Goal: Task Accomplishment & Management: Use online tool/utility

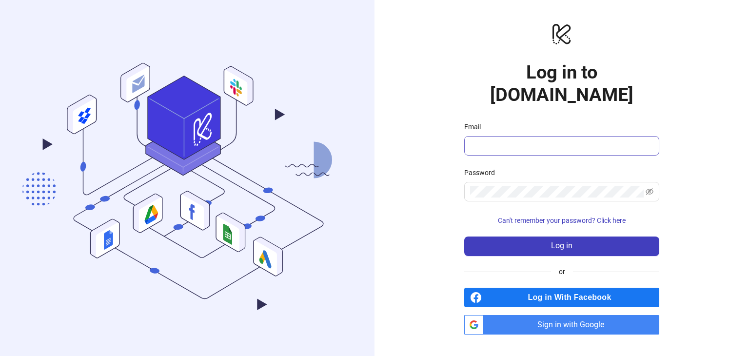
click at [484, 143] on span at bounding box center [561, 145] width 195 height 19
click at [486, 140] on input "Email" at bounding box center [560, 146] width 181 height 12
type input "**********"
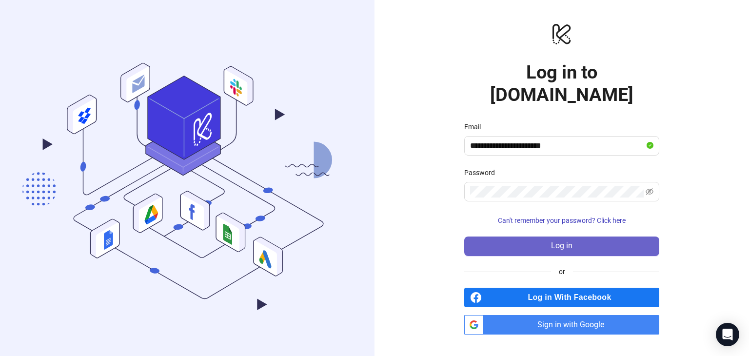
click at [546, 236] on button "Log in" at bounding box center [561, 245] width 195 height 19
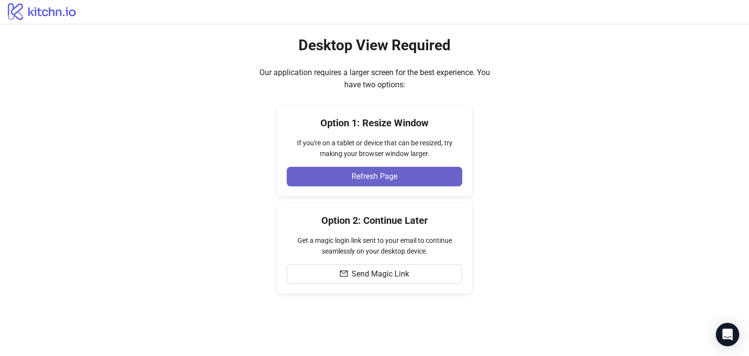
click at [392, 179] on span "Refresh Page" at bounding box center [374, 176] width 46 height 9
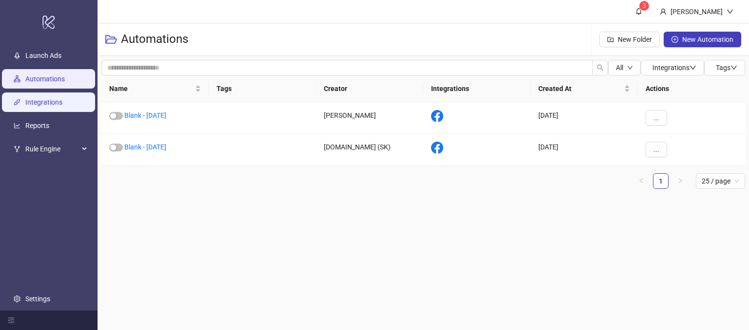
click at [45, 100] on link "Integrations" at bounding box center [43, 103] width 37 height 8
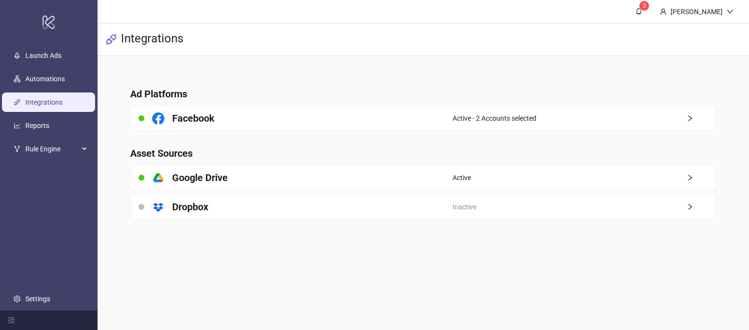
click at [320, 273] on main "3 [PERSON_NAME] Demo Integrations Ad Platforms Facebook Active - 2 Accounts sel…" at bounding box center [422, 165] width 651 height 330
click at [51, 56] on link "Launch Ads" at bounding box center [43, 56] width 36 height 8
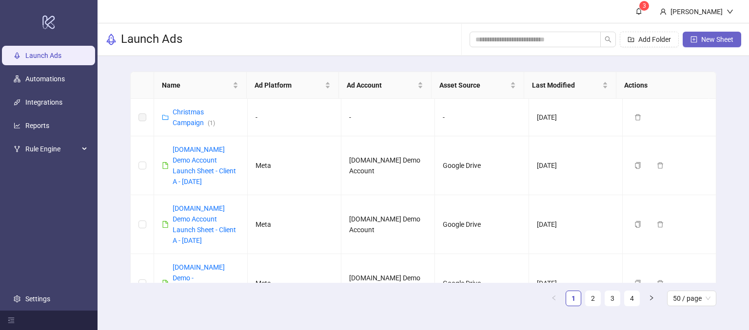
click at [709, 40] on span "New Sheet" at bounding box center [717, 40] width 32 height 8
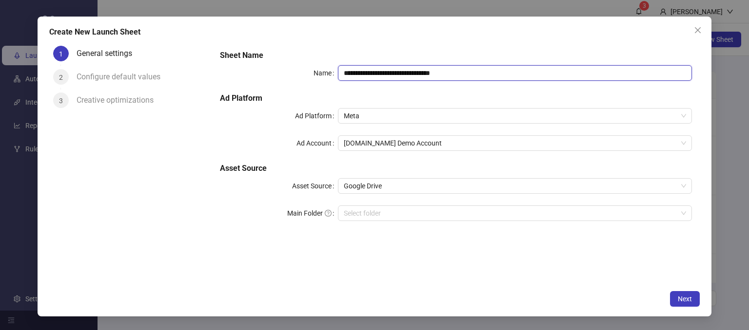
click at [470, 71] on input "**********" at bounding box center [515, 73] width 354 height 16
click at [459, 79] on input "**********" at bounding box center [515, 73] width 354 height 16
drag, startPoint x: 467, startPoint y: 74, endPoint x: 393, endPoint y: 77, distance: 74.2
click at [393, 77] on input "**********" at bounding box center [515, 73] width 354 height 16
click at [375, 118] on span "Meta" at bounding box center [515, 116] width 343 height 15
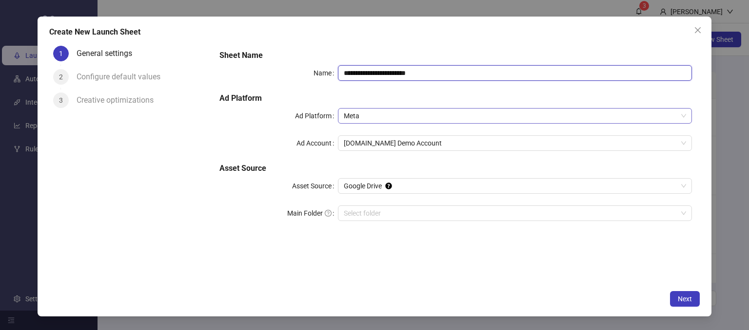
type input "**********"
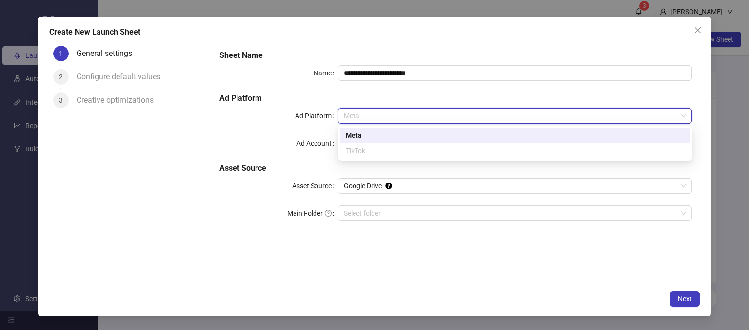
click at [354, 133] on div "Meta" at bounding box center [515, 135] width 339 height 11
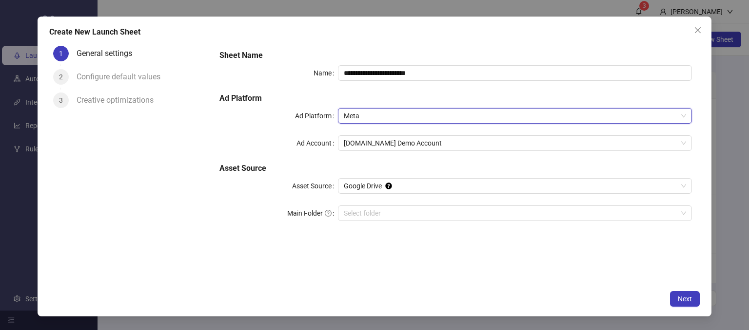
click at [354, 116] on span "Meta" at bounding box center [515, 116] width 343 height 15
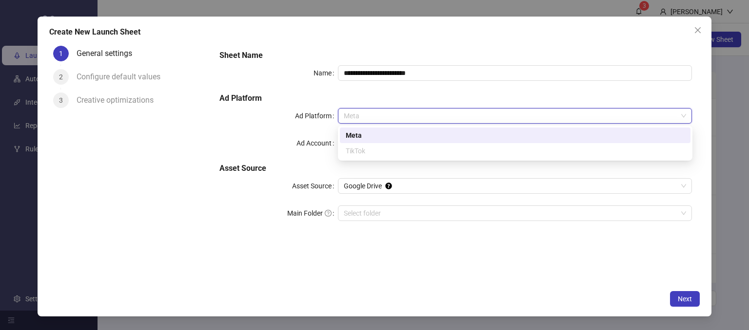
click at [359, 139] on div "Meta" at bounding box center [515, 135] width 339 height 11
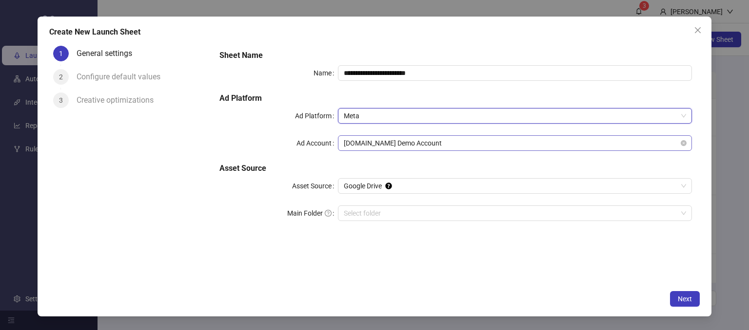
click at [424, 143] on span "[DOMAIN_NAME] Demo Account" at bounding box center [515, 143] width 343 height 15
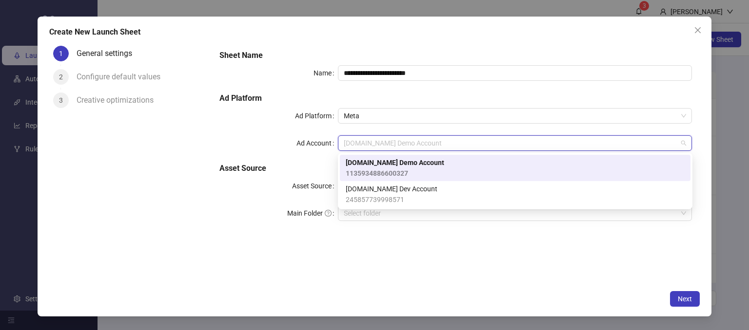
click at [394, 164] on span "[DOMAIN_NAME] Demo Account" at bounding box center [395, 162] width 98 height 11
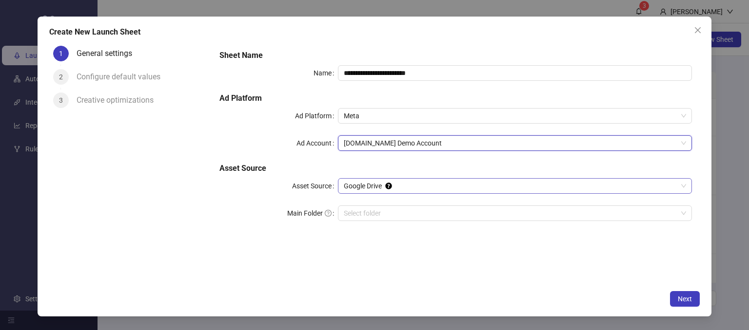
click at [358, 186] on span "Google Drive" at bounding box center [515, 186] width 343 height 15
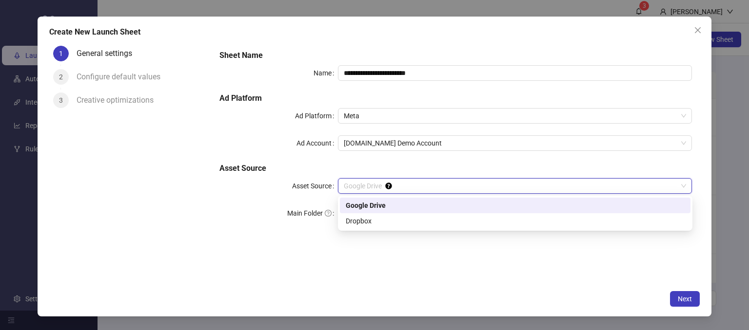
click at [354, 203] on div "Google Drive" at bounding box center [515, 205] width 339 height 11
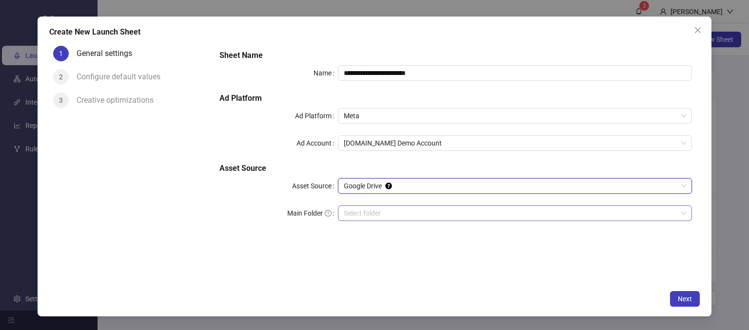
click at [360, 218] on input "Main Folder" at bounding box center [511, 213] width 334 height 15
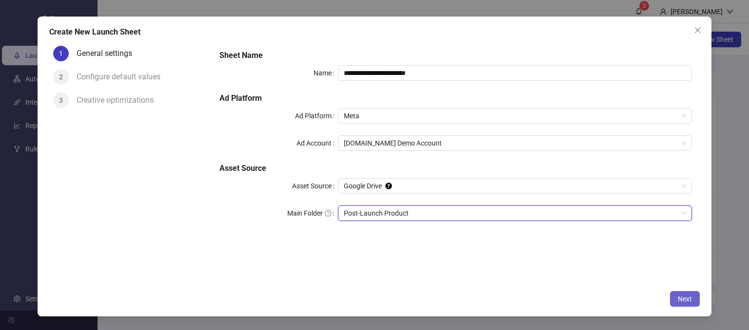
click at [683, 303] on button "Next" at bounding box center [685, 299] width 30 height 16
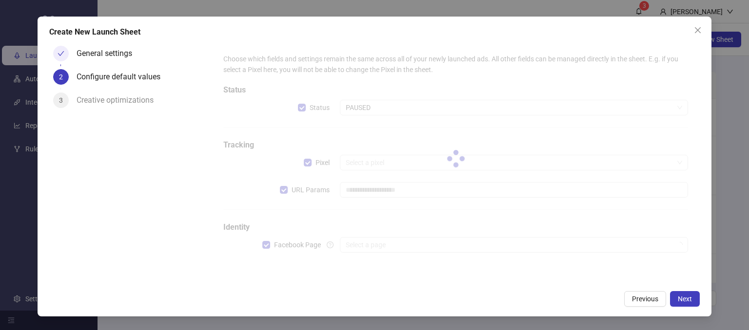
type input "**********"
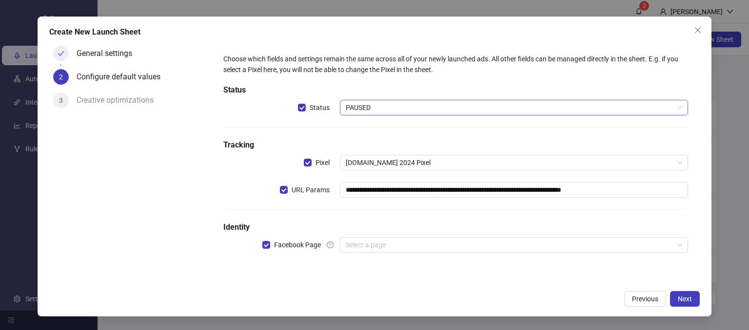
click at [373, 108] on span "PAUSED" at bounding box center [514, 107] width 337 height 15
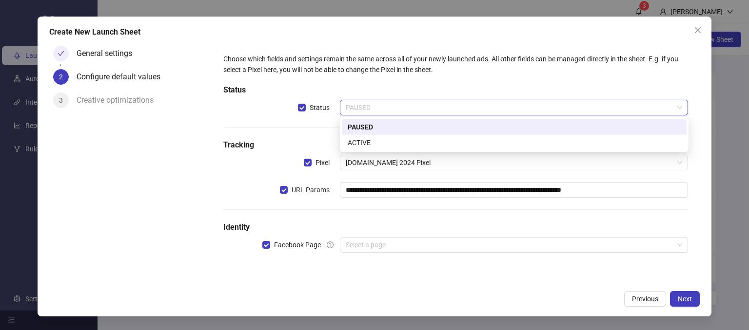
click at [362, 123] on div "PAUSED" at bounding box center [514, 127] width 333 height 11
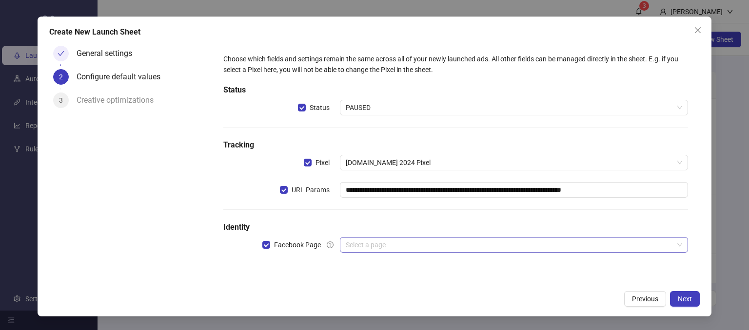
click at [366, 241] on input "search" at bounding box center [510, 245] width 328 height 15
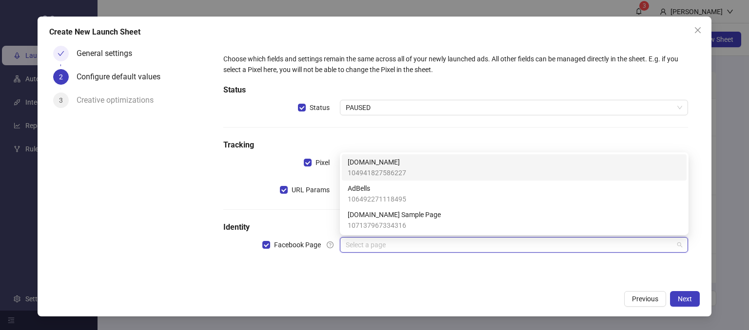
click at [359, 168] on span "104941827586227" at bounding box center [377, 173] width 58 height 11
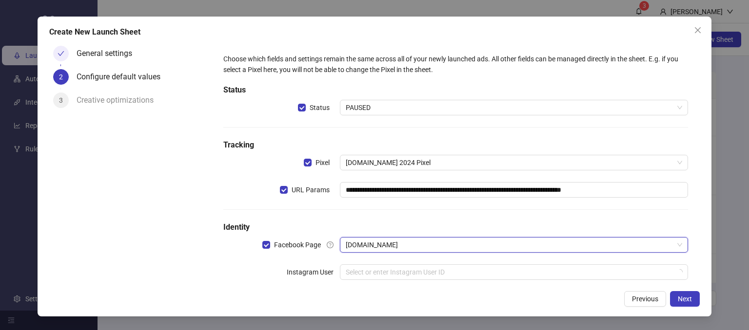
click at [144, 249] on div "General settings 2 Configure default values 3 Creative optimizations" at bounding box center [130, 164] width 163 height 244
click at [368, 272] on input "search" at bounding box center [510, 272] width 328 height 15
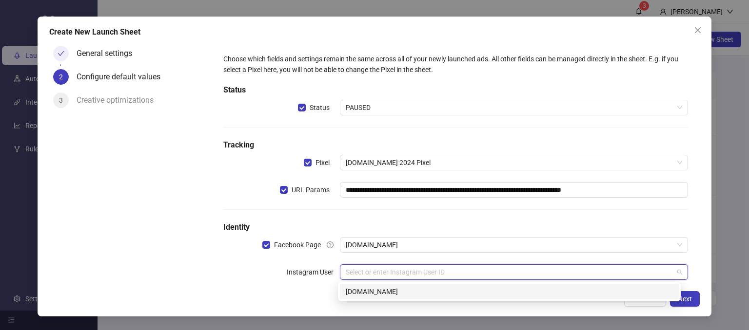
click at [356, 295] on div "[DOMAIN_NAME]" at bounding box center [509, 292] width 327 height 11
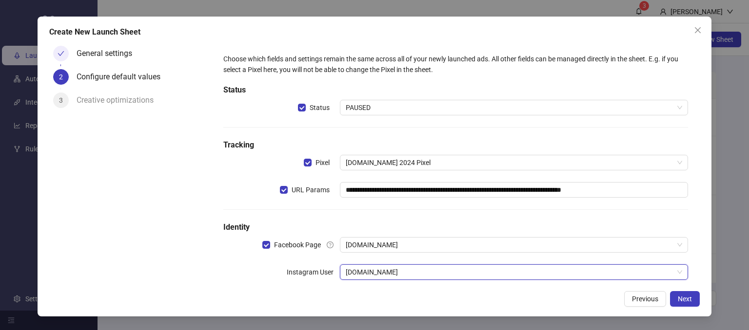
scroll to position [45, 0]
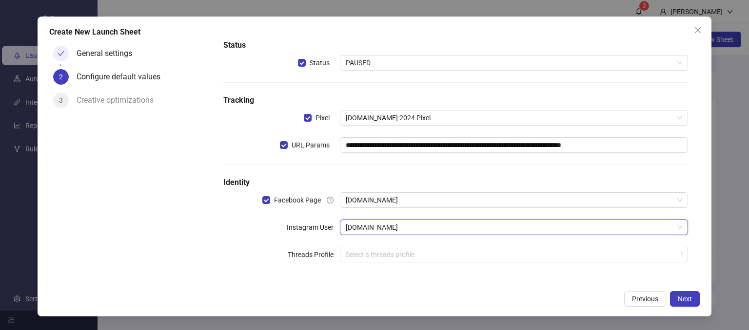
click at [229, 267] on div "**********" at bounding box center [455, 141] width 472 height 273
drag, startPoint x: 79, startPoint y: 29, endPoint x: 139, endPoint y: 36, distance: 60.3
click at [139, 36] on div "Create New Launch Sheet" at bounding box center [374, 32] width 650 height 12
drag, startPoint x: 193, startPoint y: 135, endPoint x: 179, endPoint y: 190, distance: 56.9
click at [193, 135] on div "General settings 2 Configure default values 3 Creative optimizations" at bounding box center [130, 164] width 163 height 244
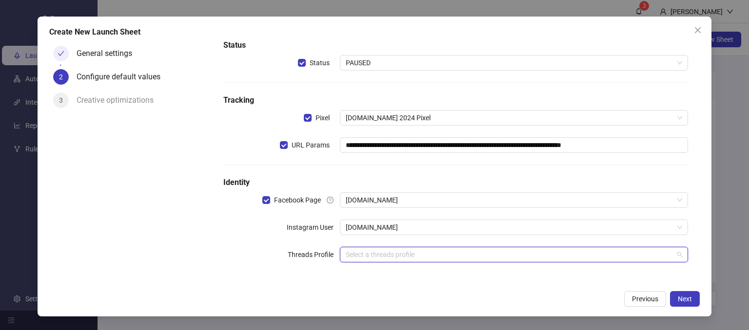
click at [355, 251] on input "search" at bounding box center [510, 255] width 328 height 15
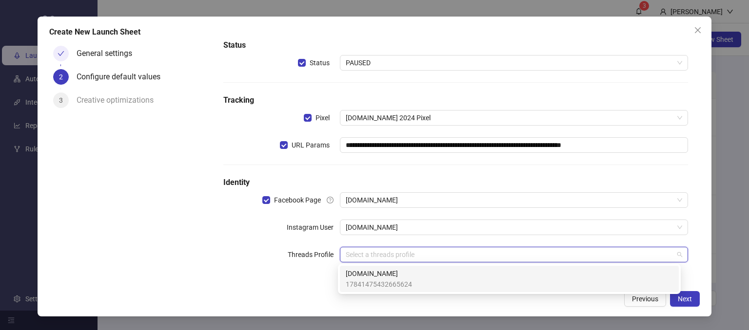
click at [266, 282] on form "**********" at bounding box center [456, 141] width 488 height 289
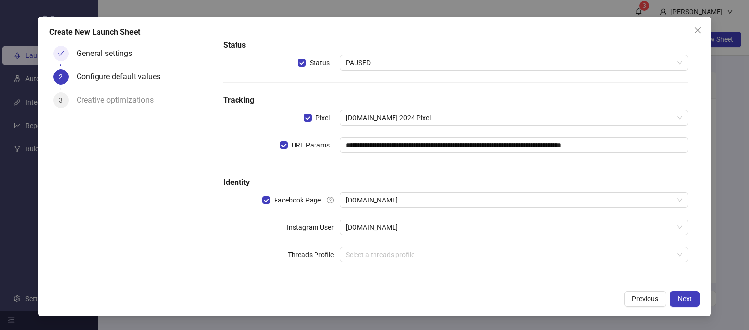
click at [224, 269] on div "**********" at bounding box center [455, 141] width 472 height 273
click at [689, 302] on span "Next" at bounding box center [684, 299] width 14 height 8
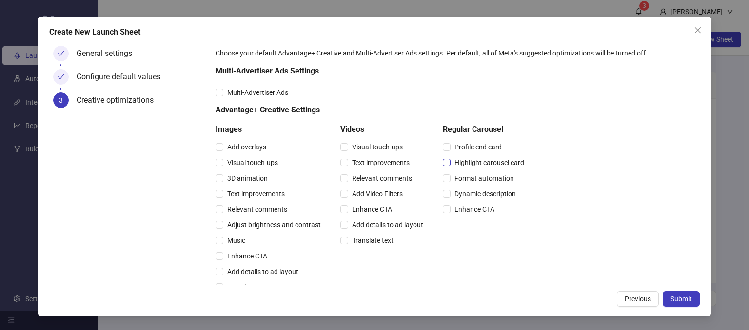
scroll to position [0, 0]
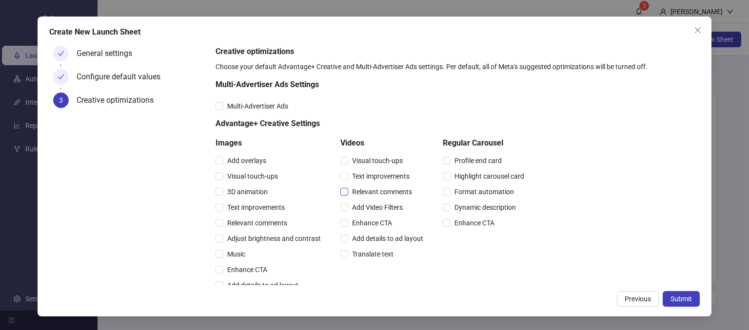
click at [349, 189] on span "Relevant comments" at bounding box center [382, 192] width 68 height 11
click at [678, 298] on span "Submit" at bounding box center [680, 299] width 21 height 8
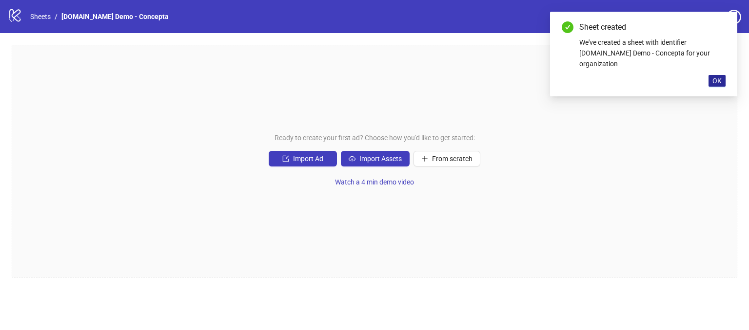
click at [718, 77] on span "OK" at bounding box center [716, 81] width 9 height 8
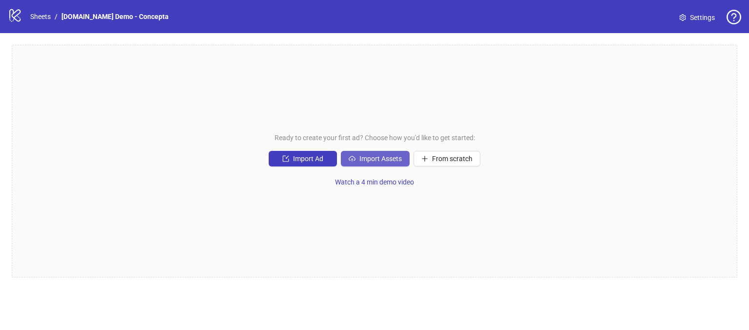
click at [379, 159] on span "Import Assets" at bounding box center [380, 159] width 42 height 8
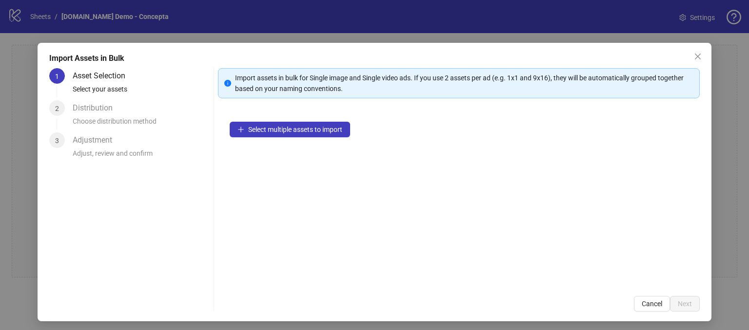
scroll to position [9, 0]
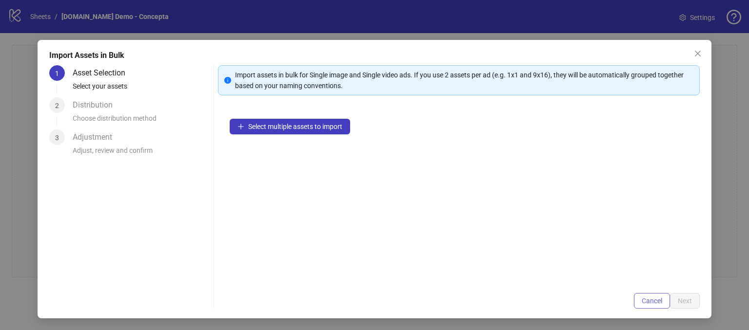
click at [634, 298] on button "Cancel" at bounding box center [652, 301] width 36 height 16
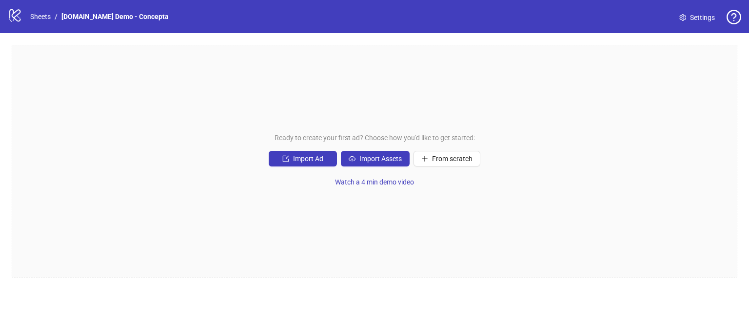
scroll to position [0, 0]
click at [371, 156] on span "Import Assets" at bounding box center [380, 159] width 42 height 8
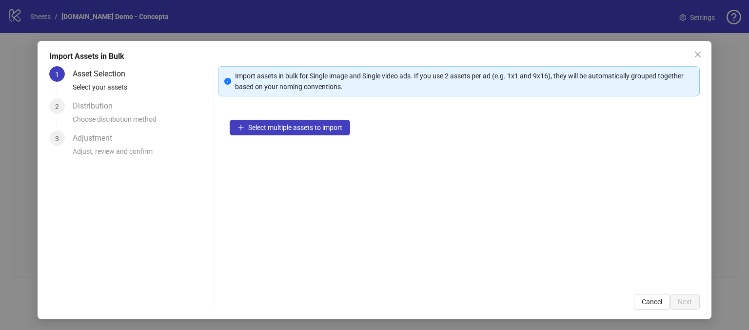
scroll to position [9, 0]
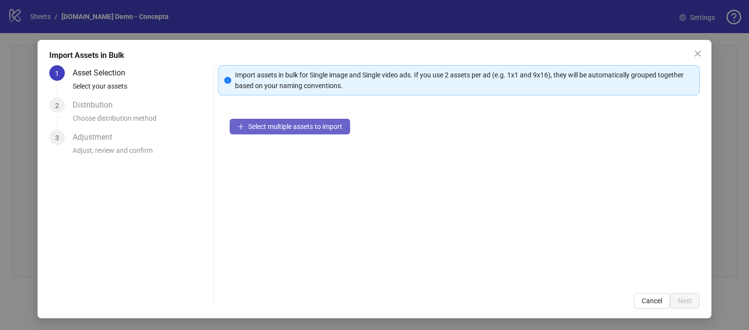
click at [285, 127] on span "Select multiple assets to import" at bounding box center [295, 127] width 94 height 8
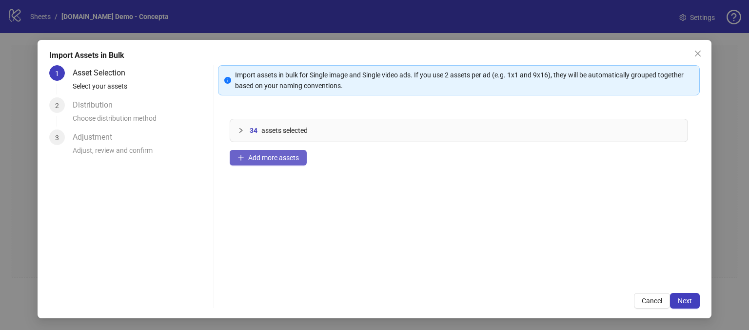
click at [257, 155] on span "Add more assets" at bounding box center [273, 158] width 51 height 8
click at [274, 158] on span "Add more assets" at bounding box center [273, 158] width 51 height 8
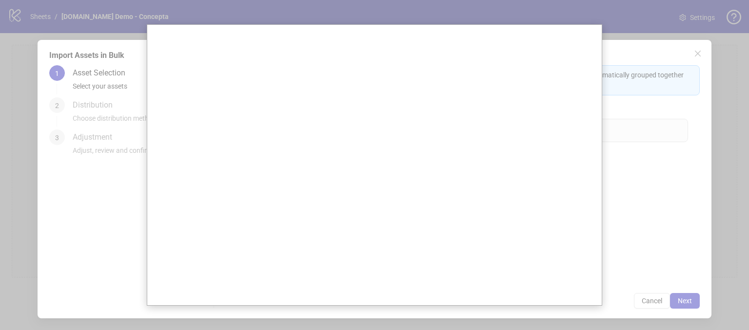
click at [623, 204] on div at bounding box center [374, 165] width 749 height 330
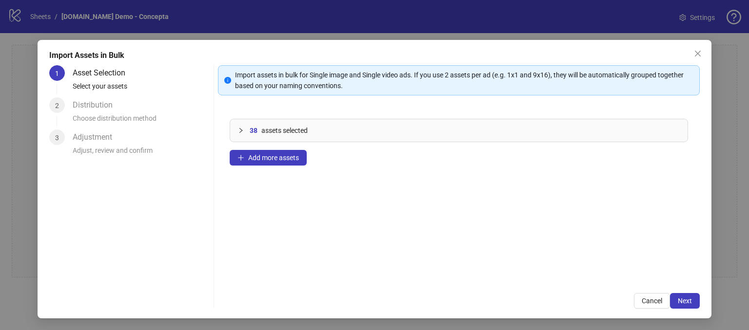
click at [522, 193] on div "38 assets selected Add more assets" at bounding box center [459, 194] width 482 height 174
click at [677, 305] on button "Next" at bounding box center [685, 301] width 30 height 16
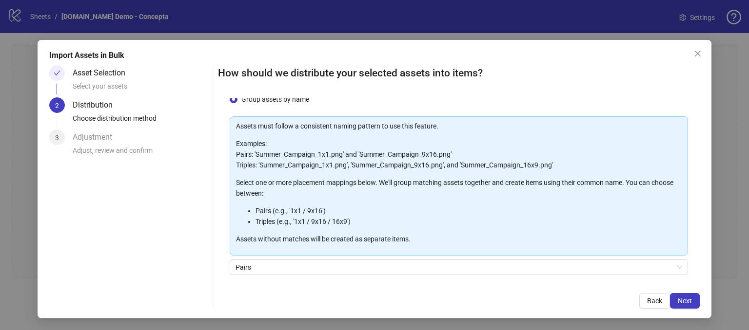
scroll to position [33, 0]
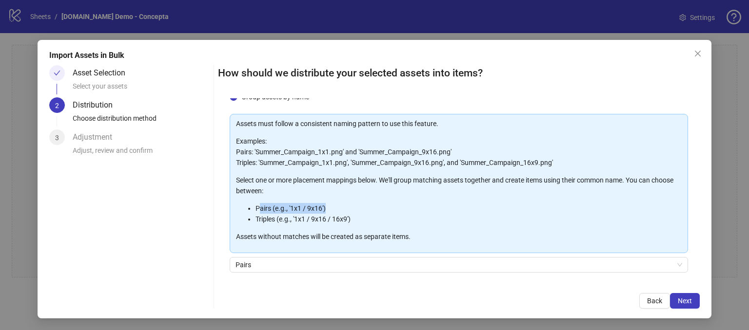
drag, startPoint x: 327, startPoint y: 208, endPoint x: 256, endPoint y: 209, distance: 70.7
click at [256, 209] on li "Pairs (e.g., '1x1 / 9x16')" at bounding box center [468, 208] width 426 height 11
click at [218, 184] on div "One asset per item Group assets by name Assets must follow a consistent naming …" at bounding box center [459, 190] width 482 height 184
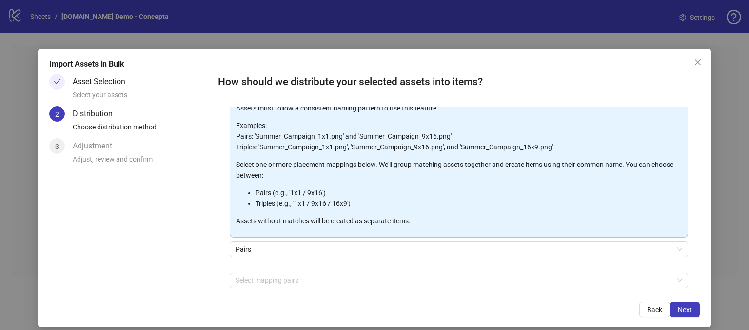
scroll to position [0, 0]
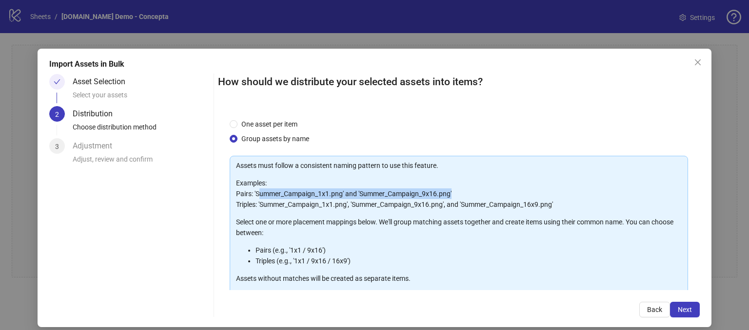
drag, startPoint x: 447, startPoint y: 194, endPoint x: 256, endPoint y: 193, distance: 190.6
click at [256, 193] on p "Examples: Pairs: 'Summer_Campaign_1x1.png' and 'Summer_Campaign_9x16.png' Tripl…" at bounding box center [458, 194] width 445 height 32
click at [332, 197] on p "Examples: Pairs: 'Summer_Campaign_1x1.png' and 'Summer_Campaign_9x16.png' Tripl…" at bounding box center [458, 194] width 445 height 32
drag, startPoint x: 418, startPoint y: 193, endPoint x: 436, endPoint y: 193, distance: 18.1
click at [436, 193] on p "Examples: Pairs: 'Summer_Campaign_1x1.png' and 'Summer_Campaign_9x16.png' Tripl…" at bounding box center [458, 194] width 445 height 32
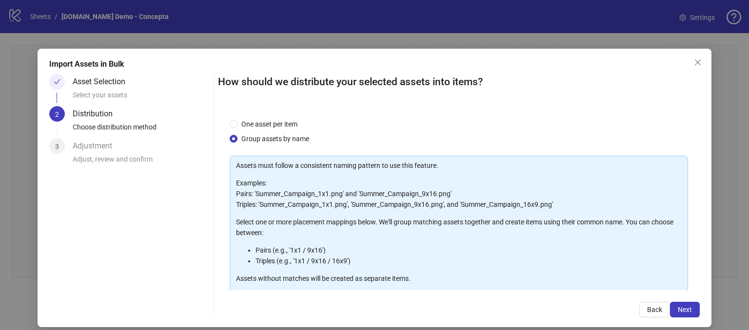
click at [466, 181] on p "Examples: Pairs: 'Summer_Campaign_1x1.png' and 'Summer_Campaign_9x16.png' Tripl…" at bounding box center [458, 194] width 445 height 32
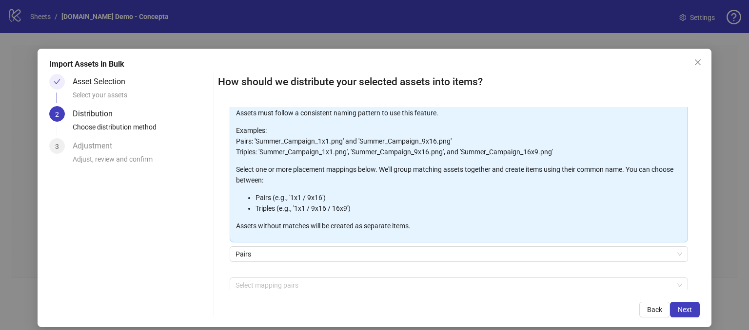
scroll to position [97, 0]
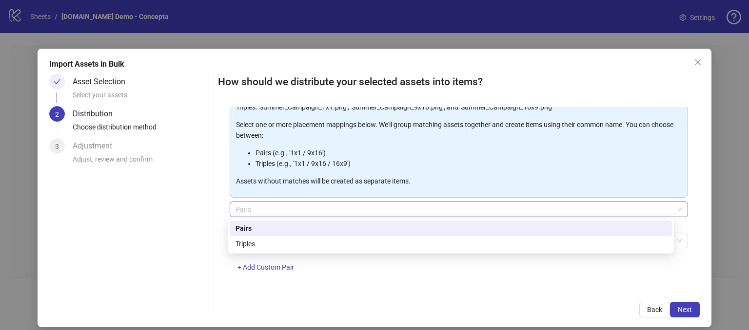
click at [268, 207] on span "Pairs" at bounding box center [458, 209] width 446 height 15
click at [264, 225] on div "Pairs" at bounding box center [450, 228] width 430 height 11
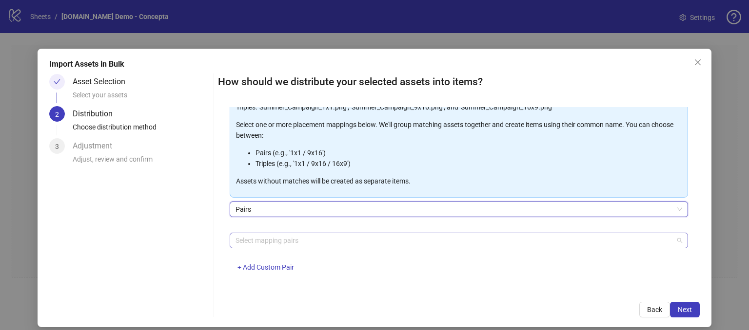
click at [253, 244] on div at bounding box center [454, 241] width 444 height 14
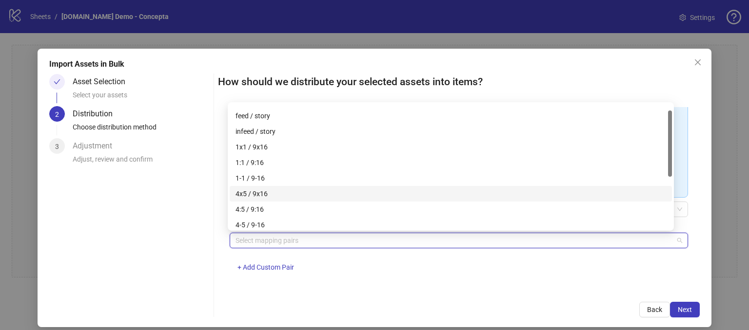
scroll to position [0, 0]
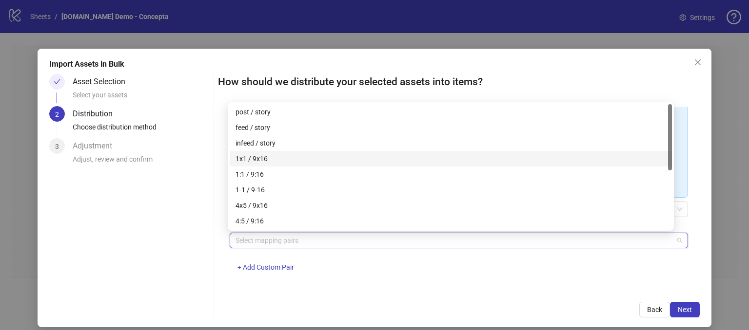
click at [264, 155] on div "1x1 / 9x16" at bounding box center [450, 159] width 430 height 11
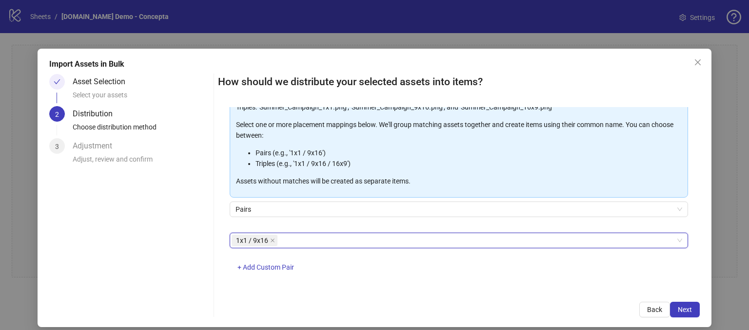
click at [203, 233] on div "Asset Selection Select your assets 2 Distribution Choose distribution method 3 …" at bounding box center [129, 196] width 160 height 244
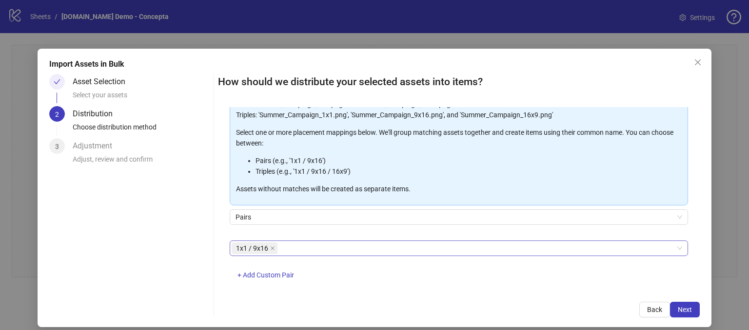
scroll to position [97, 0]
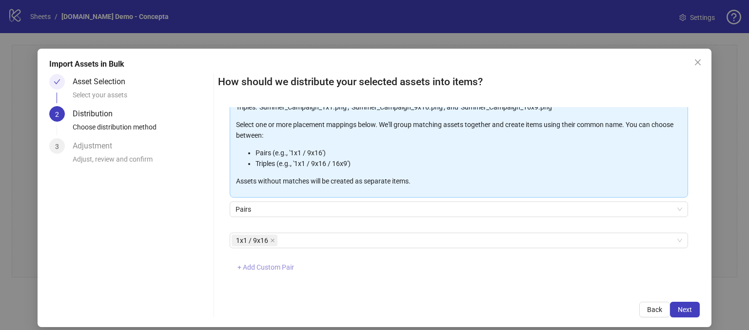
click at [257, 266] on span "+ Add Custom Pair" at bounding box center [265, 268] width 57 height 8
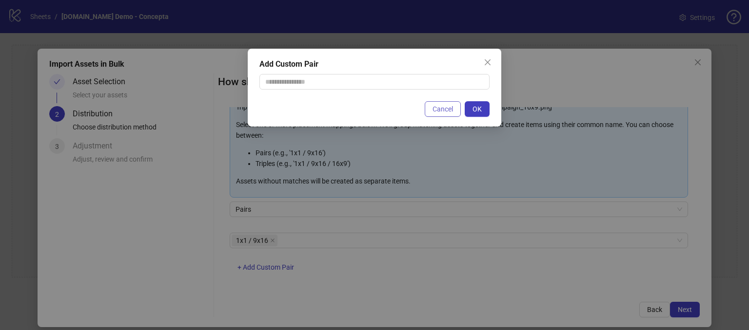
click at [435, 113] on span "Cancel" at bounding box center [442, 109] width 20 height 8
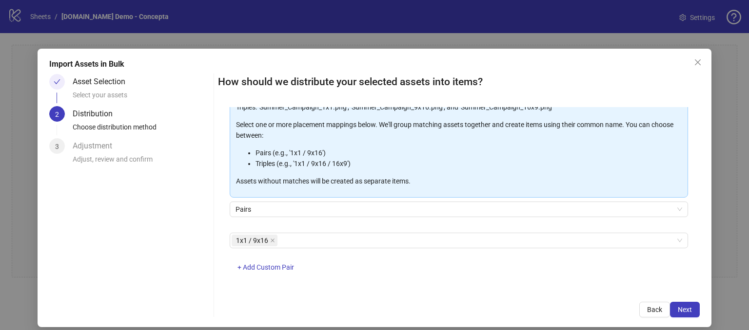
click at [369, 273] on div "1x1 / 9x16 + Add Custom Pair" at bounding box center [459, 258] width 458 height 51
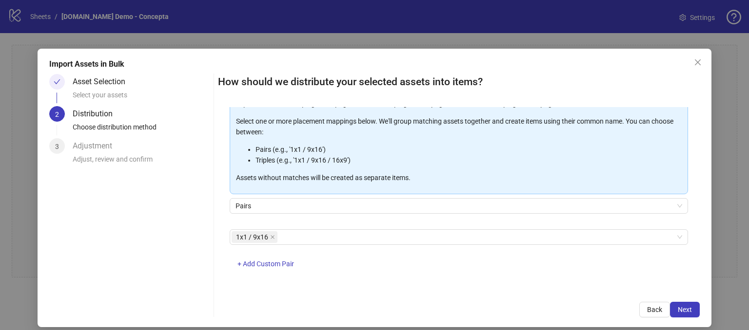
scroll to position [101, 0]
click at [678, 310] on span "Next" at bounding box center [684, 310] width 14 height 8
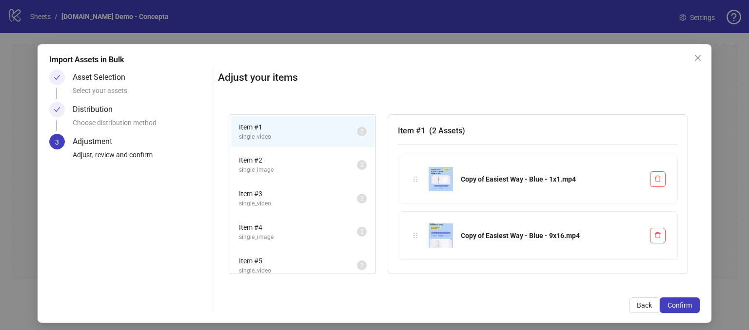
scroll to position [9, 0]
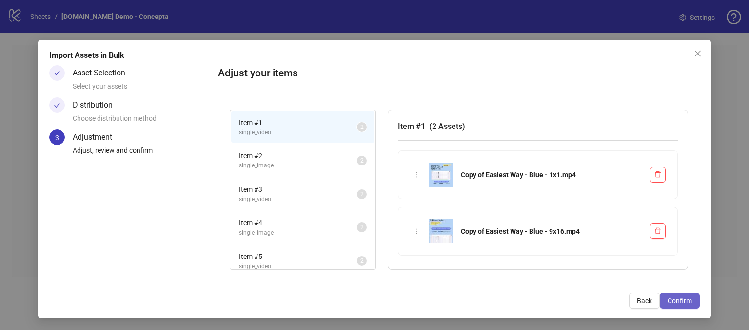
click at [668, 300] on span "Confirm" at bounding box center [679, 301] width 24 height 8
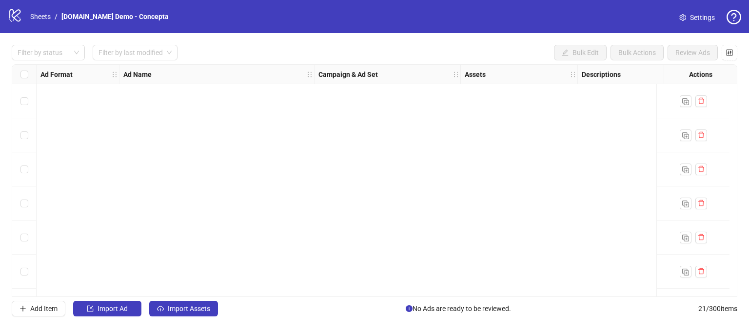
scroll to position [507, 0]
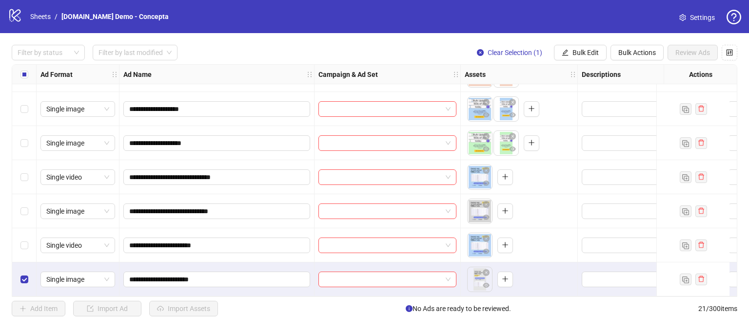
click at [19, 255] on div "Select row 20" at bounding box center [24, 246] width 24 height 34
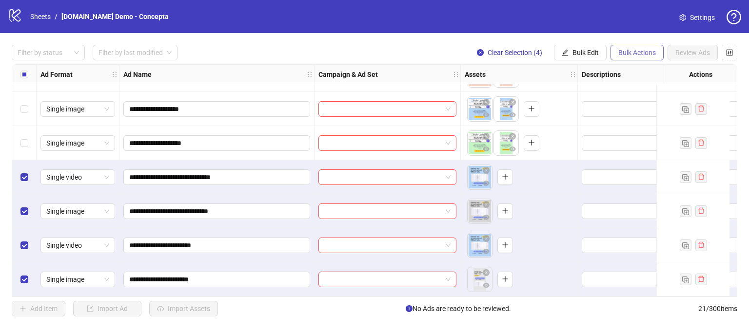
click at [634, 50] on span "Bulk Actions" at bounding box center [637, 53] width 38 height 8
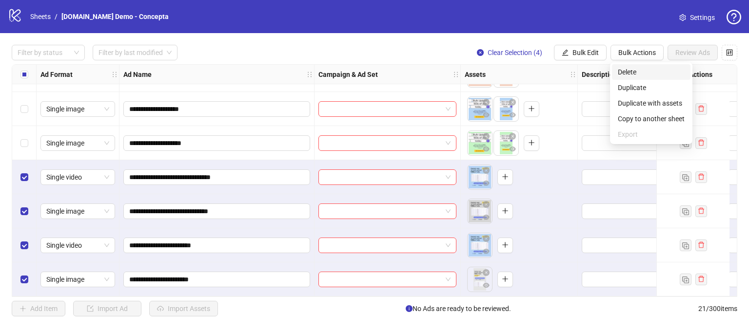
click at [622, 69] on span "Delete" at bounding box center [651, 72] width 67 height 11
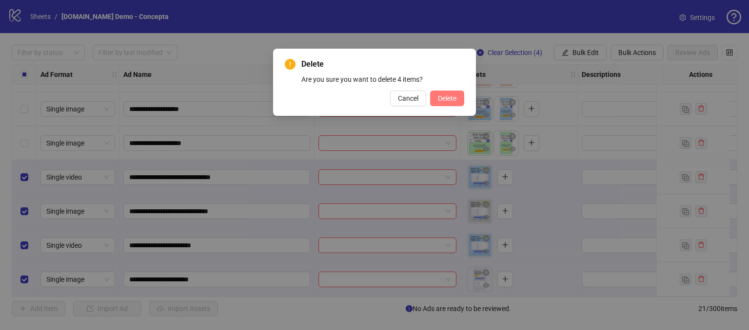
click at [444, 104] on button "Delete" at bounding box center [447, 99] width 34 height 16
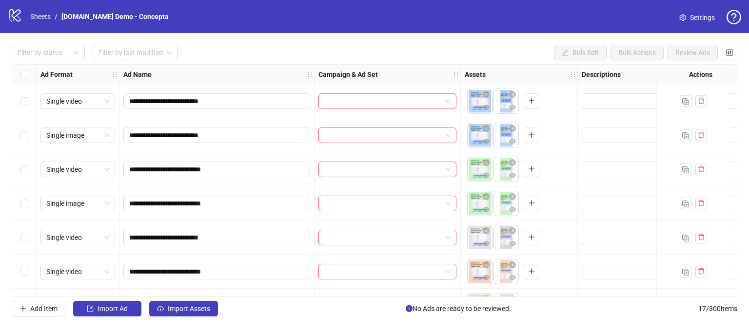
scroll to position [0, 0]
click at [730, 55] on icon "control" at bounding box center [729, 52] width 7 height 7
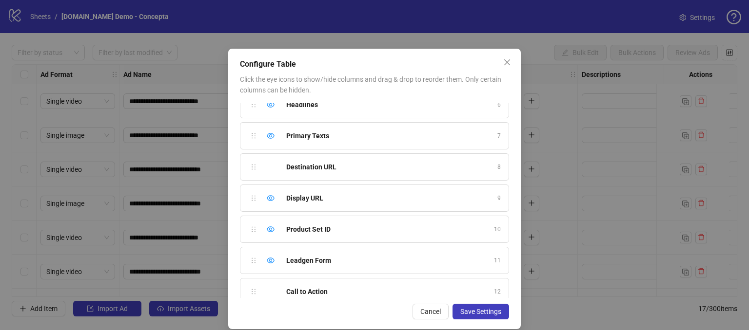
scroll to position [195, 0]
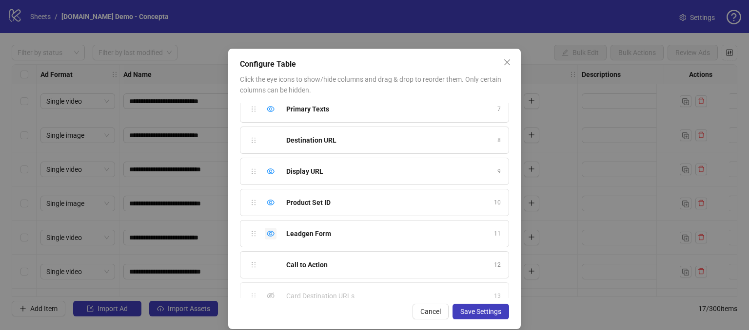
click at [268, 231] on icon "eye" at bounding box center [271, 234] width 8 height 6
click at [267, 199] on icon "eye" at bounding box center [271, 203] width 8 height 8
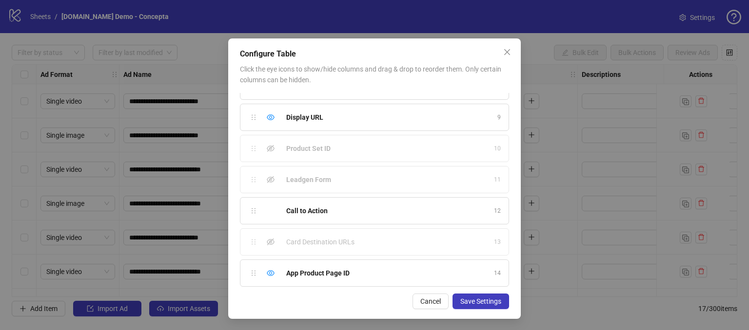
scroll to position [11, 0]
click at [267, 269] on icon "eye" at bounding box center [271, 273] width 8 height 8
click at [461, 303] on span "Save Settings" at bounding box center [480, 301] width 41 height 8
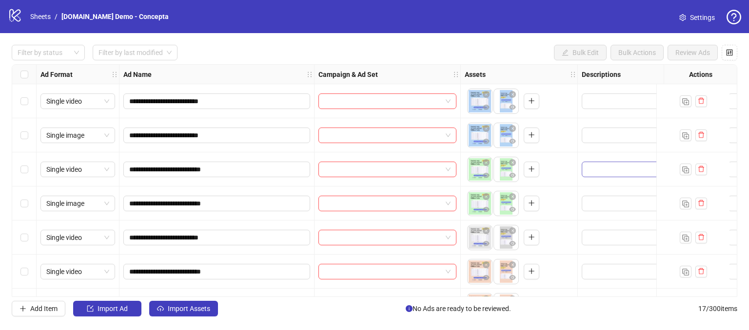
scroll to position [0, 0]
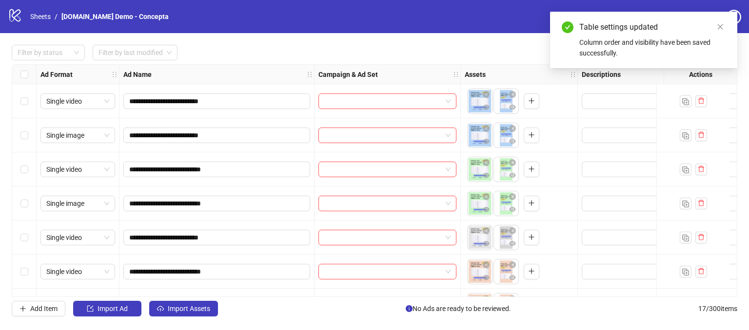
click at [472, 52] on div "Filter by status Filter by last modified Bulk Edit Bulk Actions Review Ads" at bounding box center [374, 53] width 725 height 16
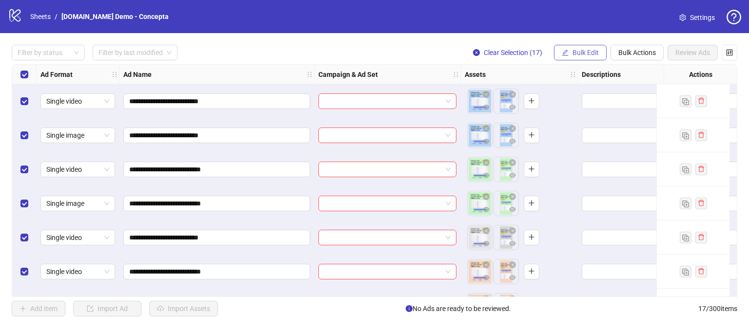
click at [573, 56] on span "Bulk Edit" at bounding box center [585, 53] width 26 height 8
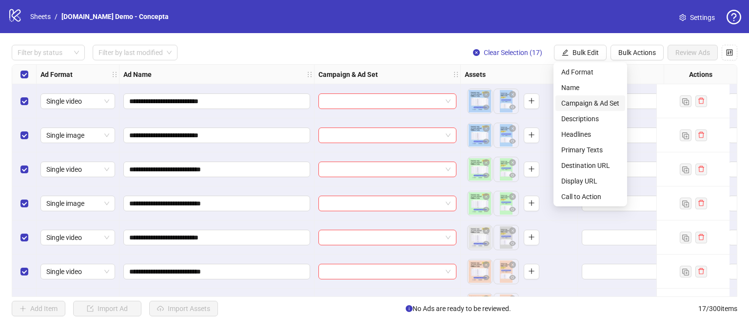
click at [585, 101] on span "Campaign & Ad Set" at bounding box center [590, 103] width 58 height 11
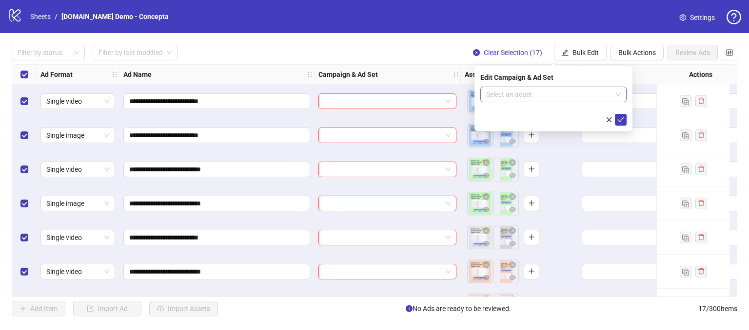
click at [520, 89] on input "search" at bounding box center [549, 94] width 126 height 15
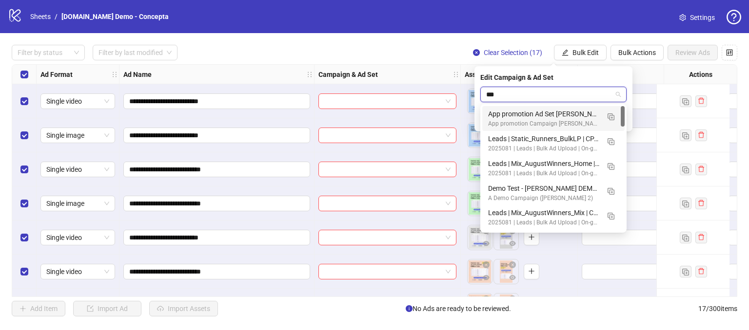
type input "****"
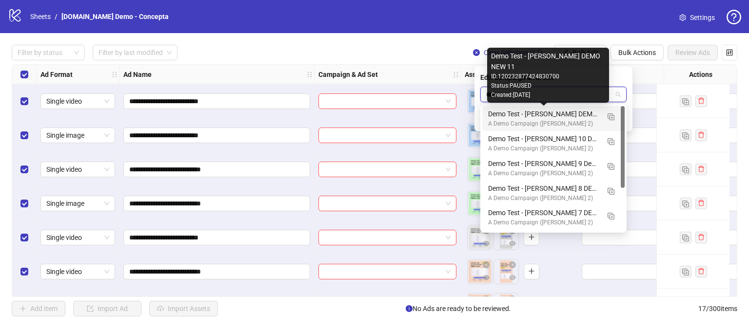
click at [521, 114] on div "Demo Test - [PERSON_NAME] DEMO NEW 11" at bounding box center [543, 114] width 111 height 11
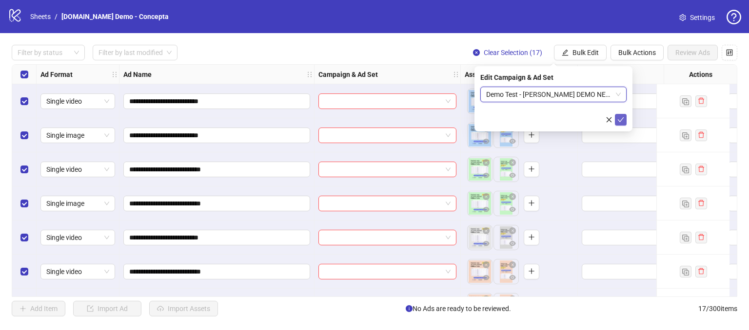
click at [620, 117] on icon "check" at bounding box center [620, 119] width 7 height 7
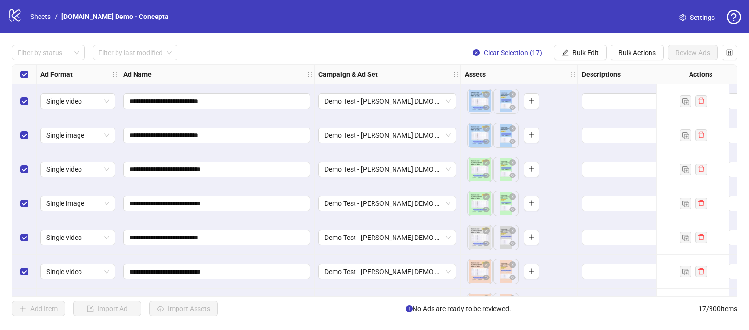
scroll to position [0, 99]
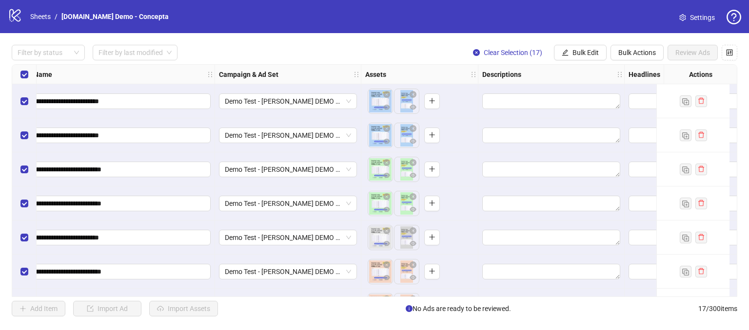
click at [169, 124] on div "**********" at bounding box center [117, 135] width 195 height 34
click at [163, 130] on input "**********" at bounding box center [116, 135] width 173 height 11
type input "**********"
click at [386, 140] on icon "eye" at bounding box center [386, 141] width 7 height 7
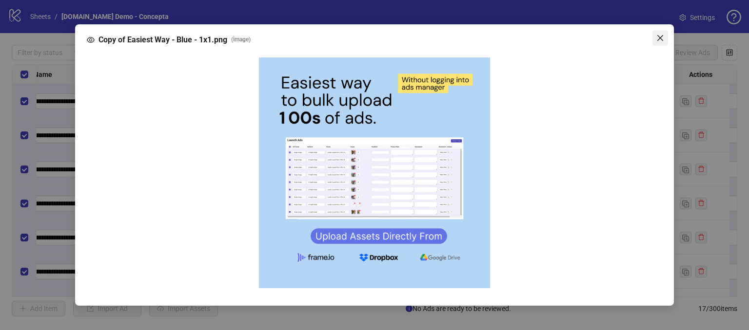
click at [662, 34] on icon "close" at bounding box center [660, 38] width 8 height 8
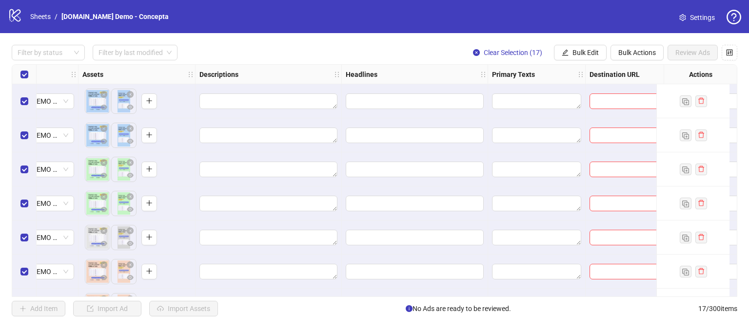
scroll to position [0, 419]
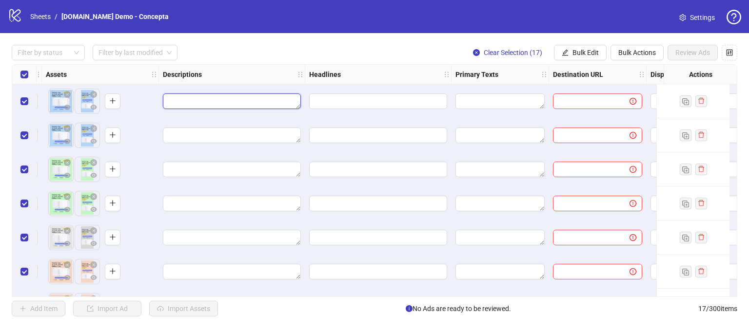
click at [182, 100] on textarea "Edit values" at bounding box center [232, 102] width 138 height 16
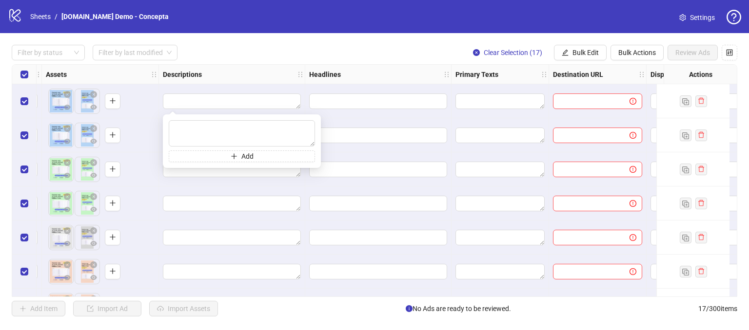
click at [208, 149] on div "Add" at bounding box center [242, 141] width 146 height 42
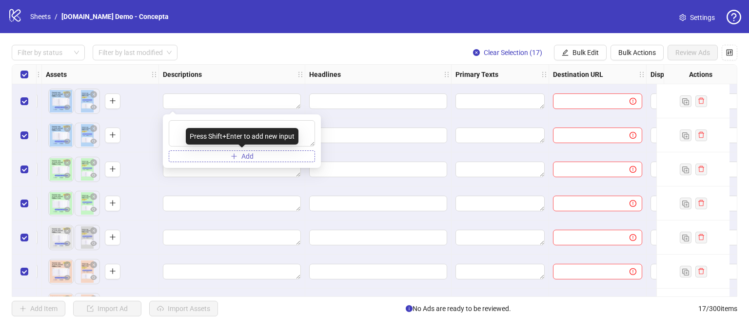
click at [205, 160] on button "Add" at bounding box center [242, 157] width 146 height 12
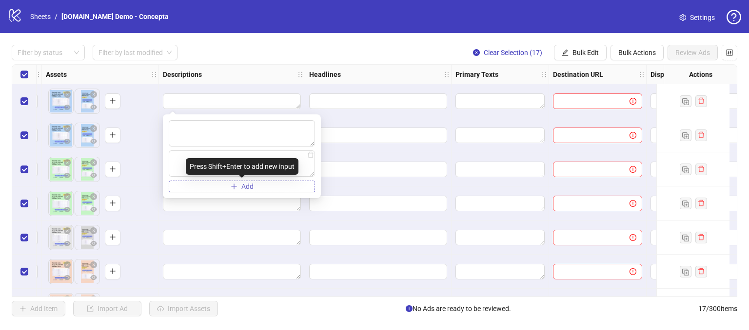
click at [210, 192] on button "Add" at bounding box center [242, 187] width 146 height 12
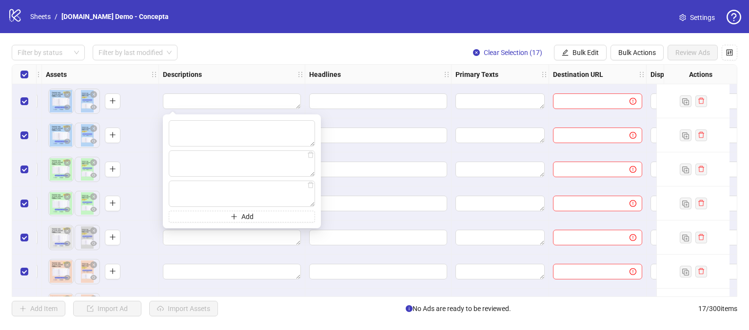
click at [373, 79] on div "Headlines" at bounding box center [378, 74] width 146 height 19
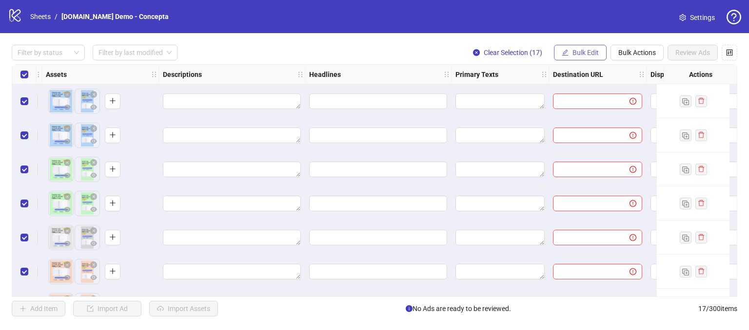
click at [585, 51] on span "Bulk Edit" at bounding box center [585, 53] width 26 height 8
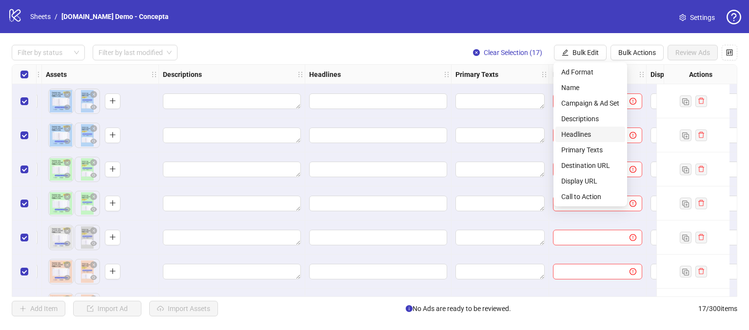
click at [567, 135] on span "Headlines" at bounding box center [590, 134] width 58 height 11
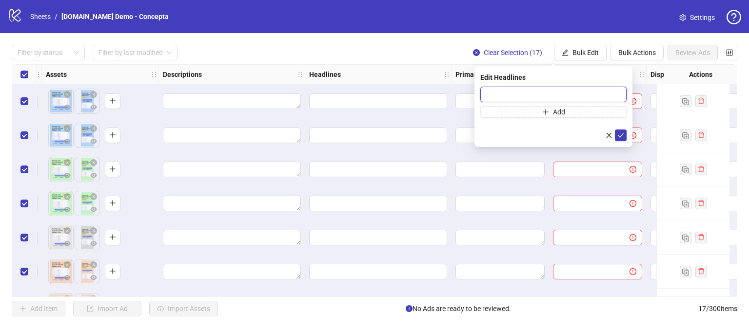
click at [488, 94] on input "text" at bounding box center [553, 95] width 146 height 16
type input "**********"
click at [619, 134] on icon "check" at bounding box center [620, 135] width 7 height 7
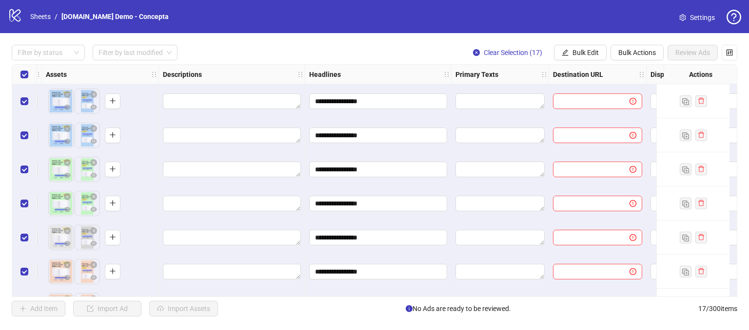
scroll to position [0, 534]
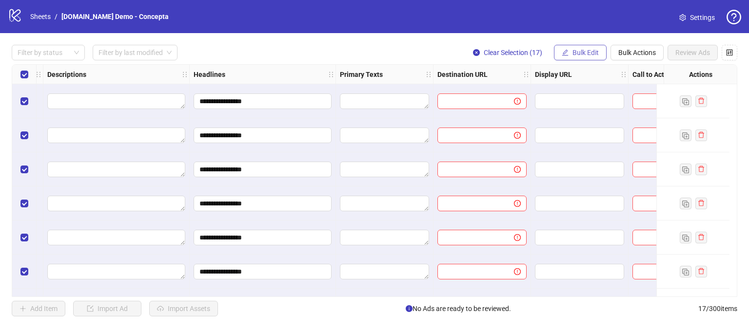
click at [573, 53] on span "Bulk Edit" at bounding box center [585, 53] width 26 height 8
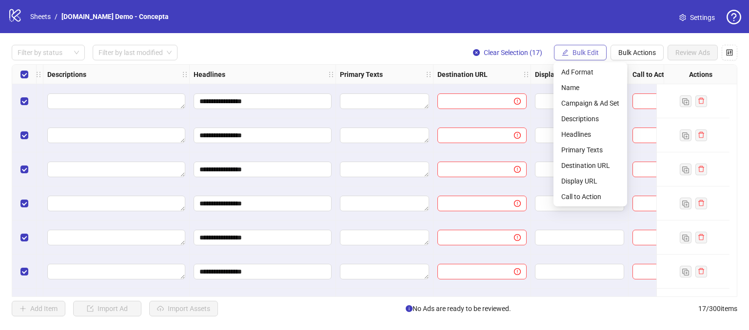
click at [573, 53] on span "Bulk Edit" at bounding box center [585, 53] width 26 height 8
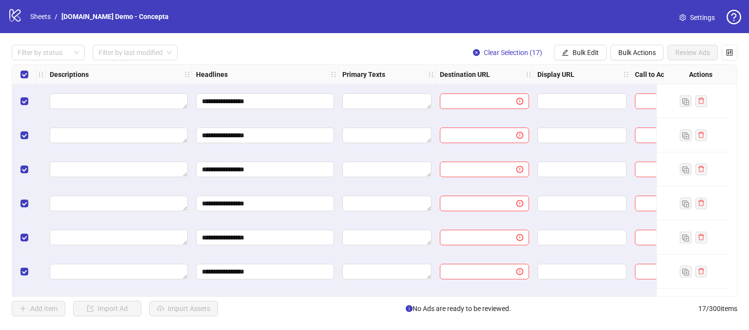
scroll to position [0, 522]
